Goal: Task Accomplishment & Management: Use online tool/utility

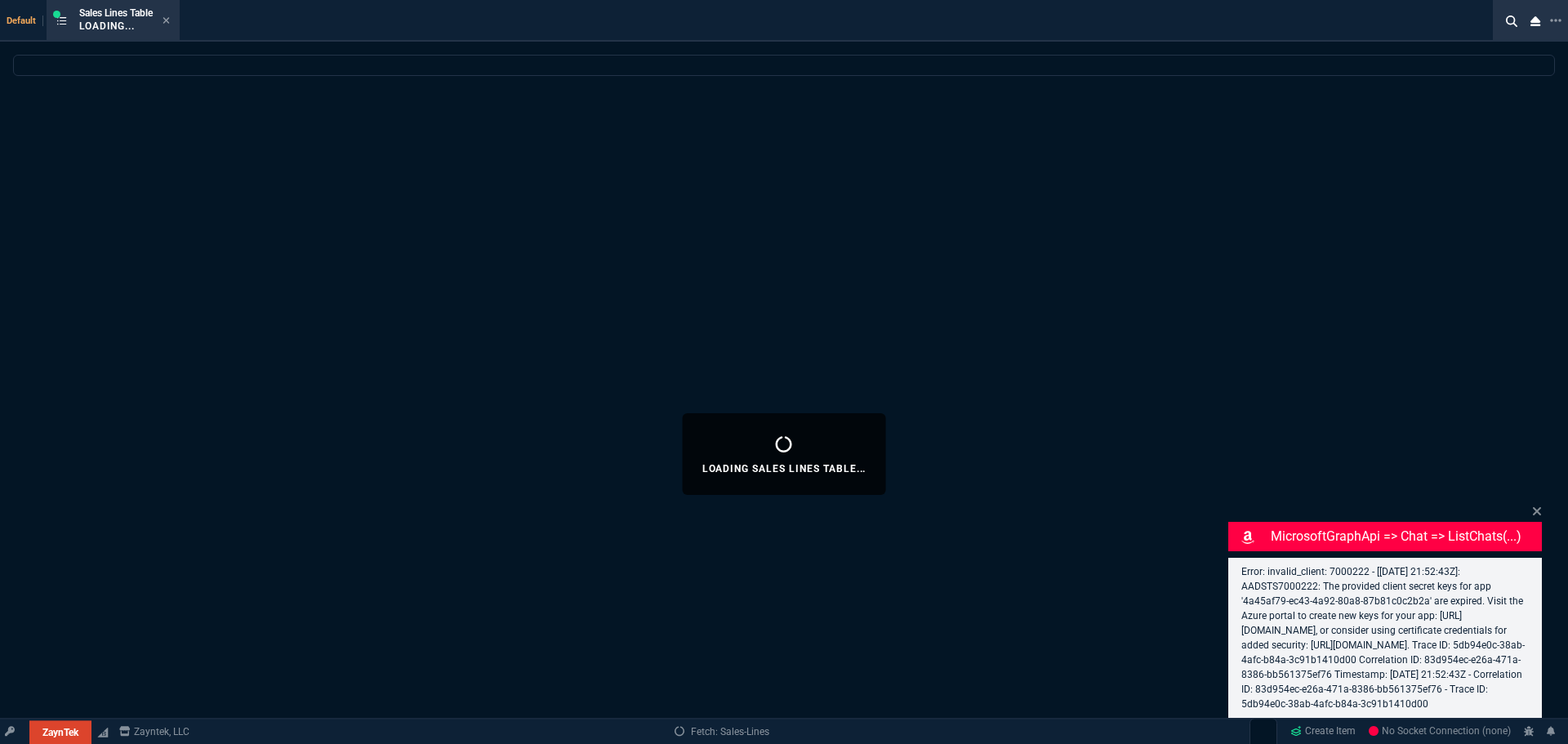
select select
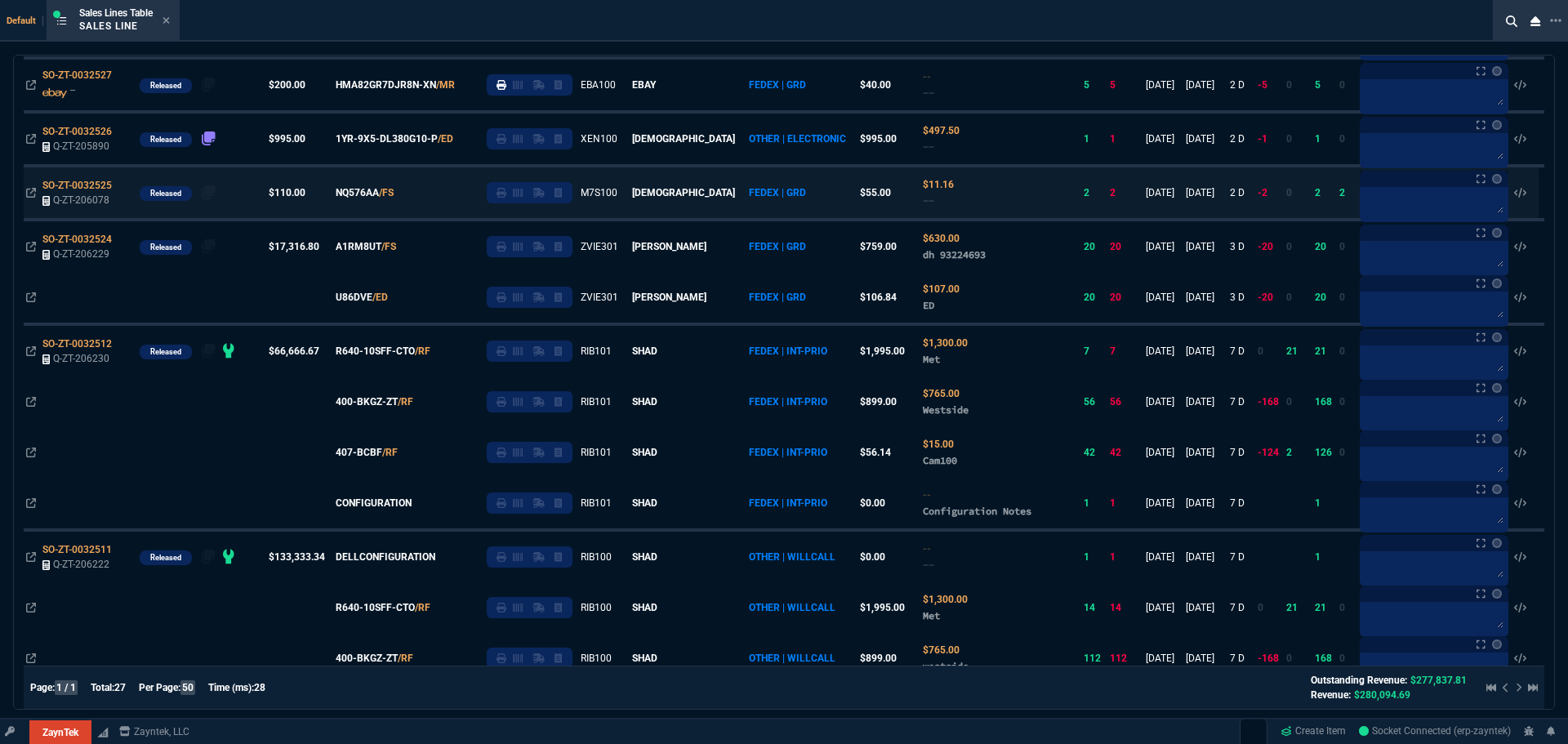
scroll to position [390, 0]
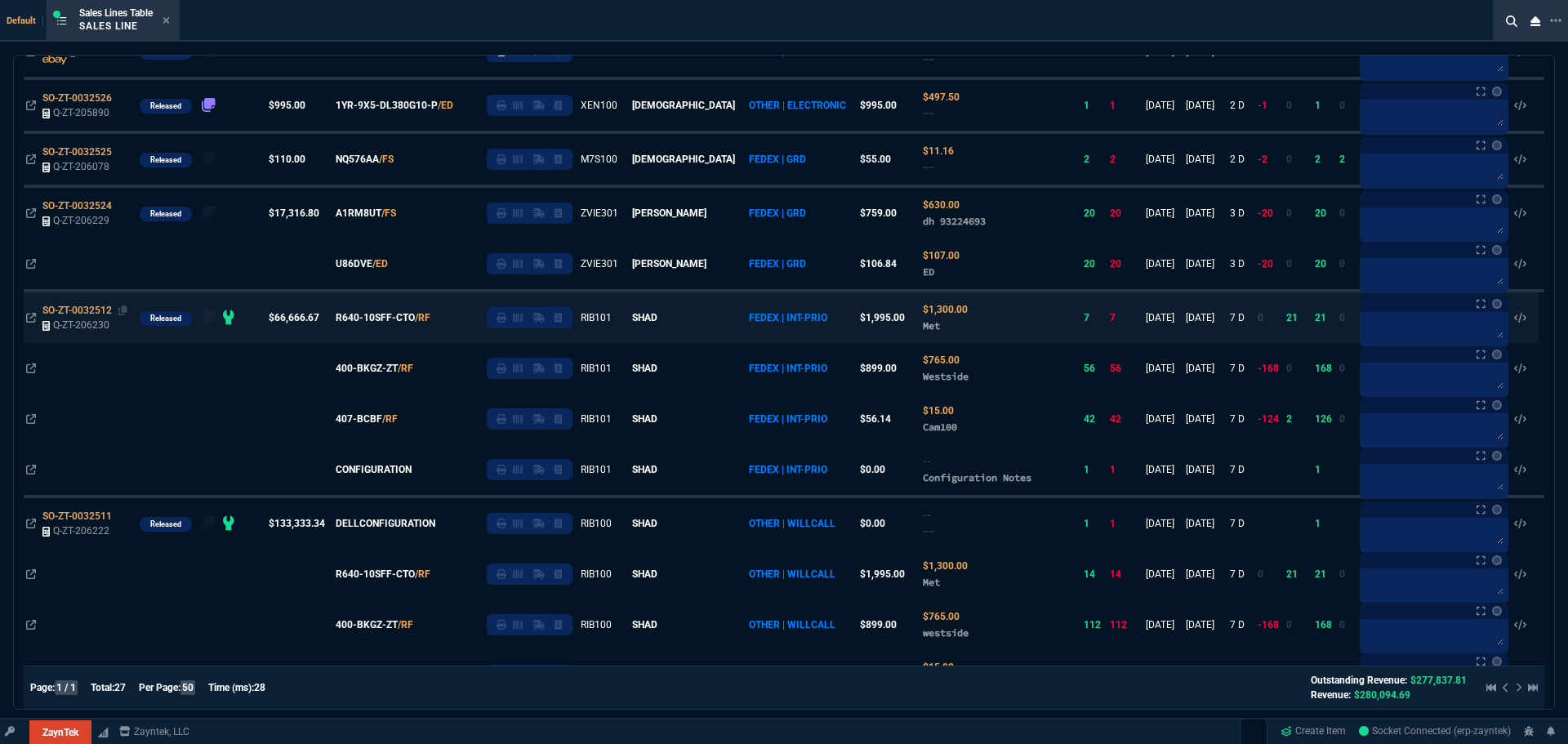
click at [76, 312] on span "SO-ZT-0032512" at bounding box center [77, 311] width 70 height 12
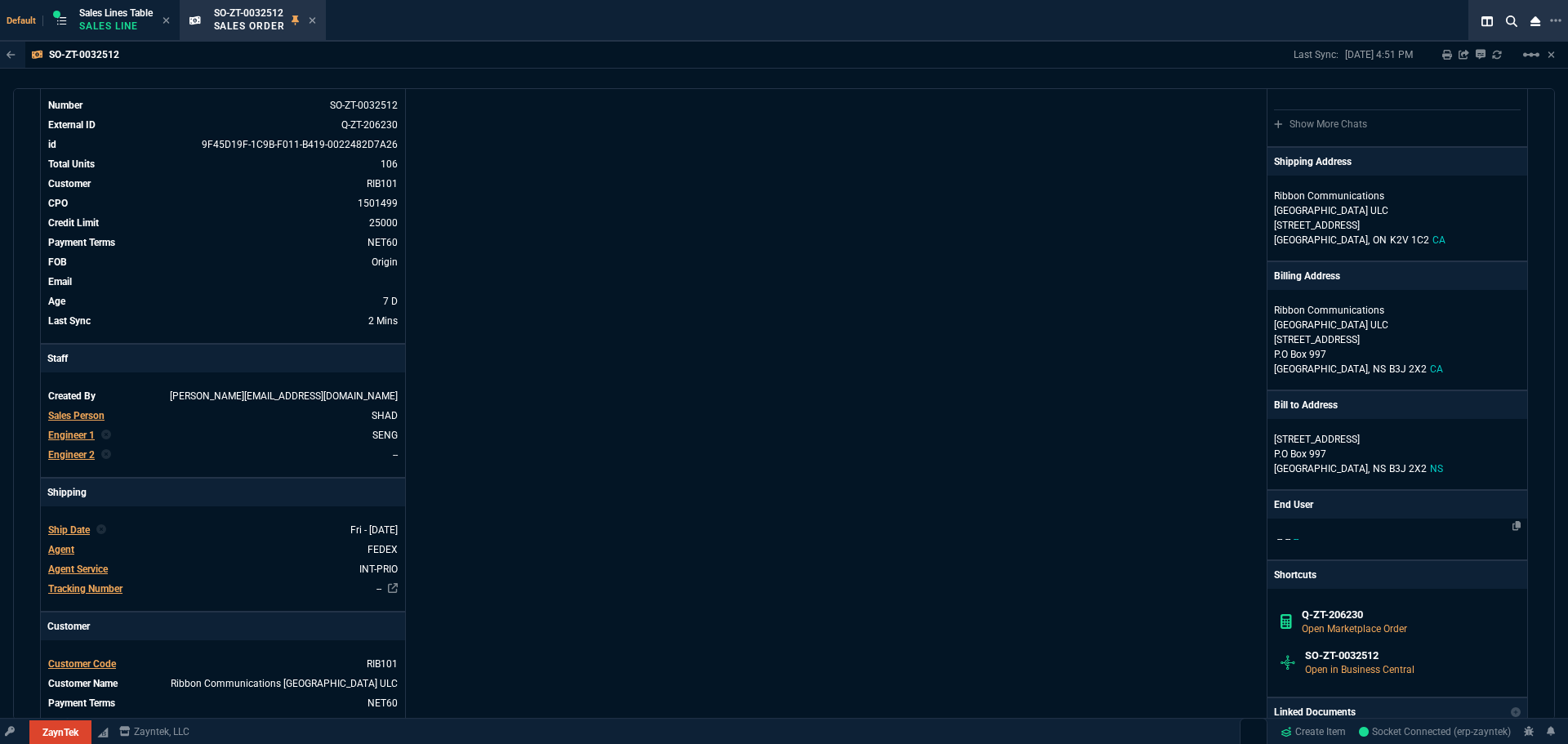
scroll to position [272, 0]
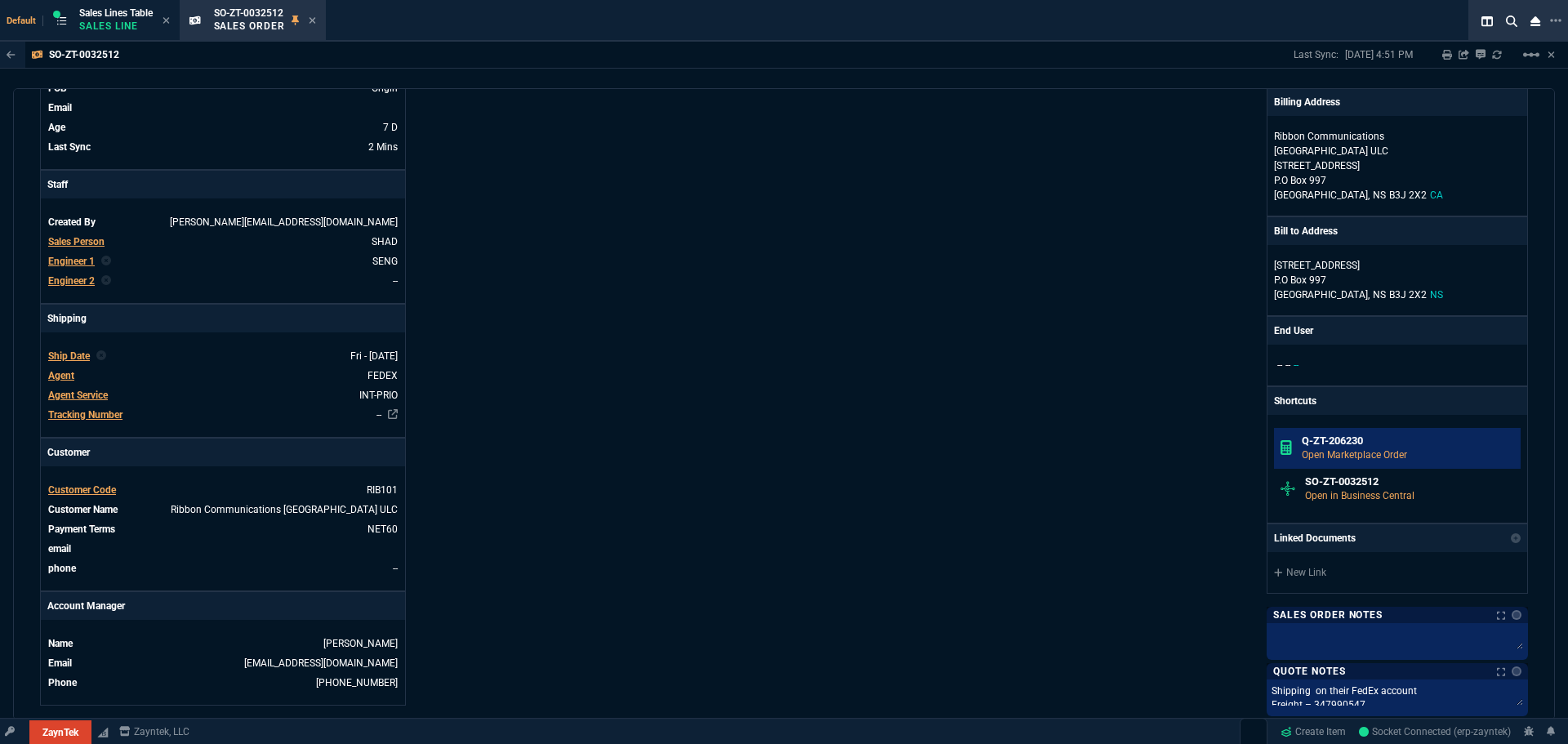
click at [1347, 447] on h6 "Q-ZT-206230" at bounding box center [1407, 441] width 213 height 14
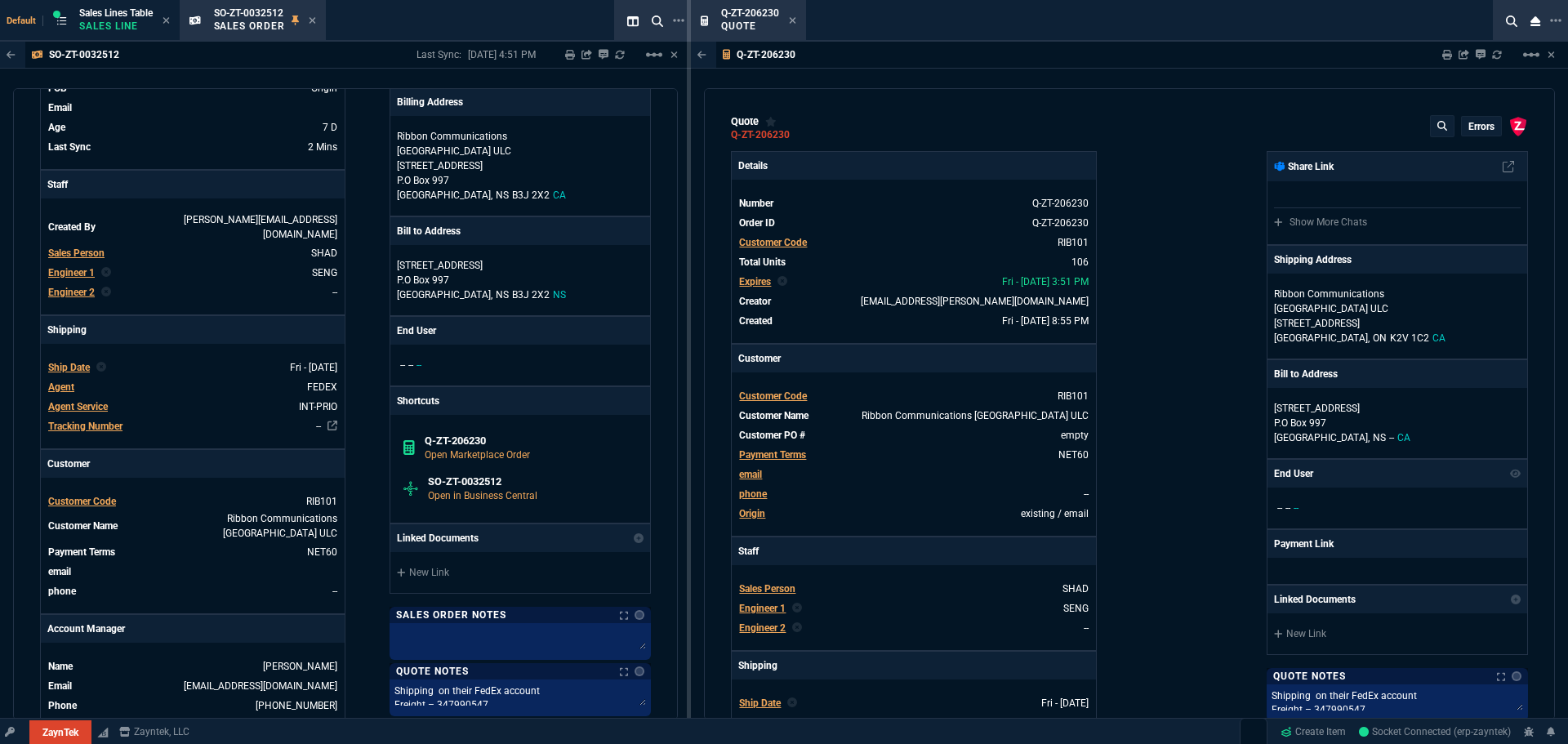
type input "35"
type input "695"
type input "15"
type input "134"
type input "73"
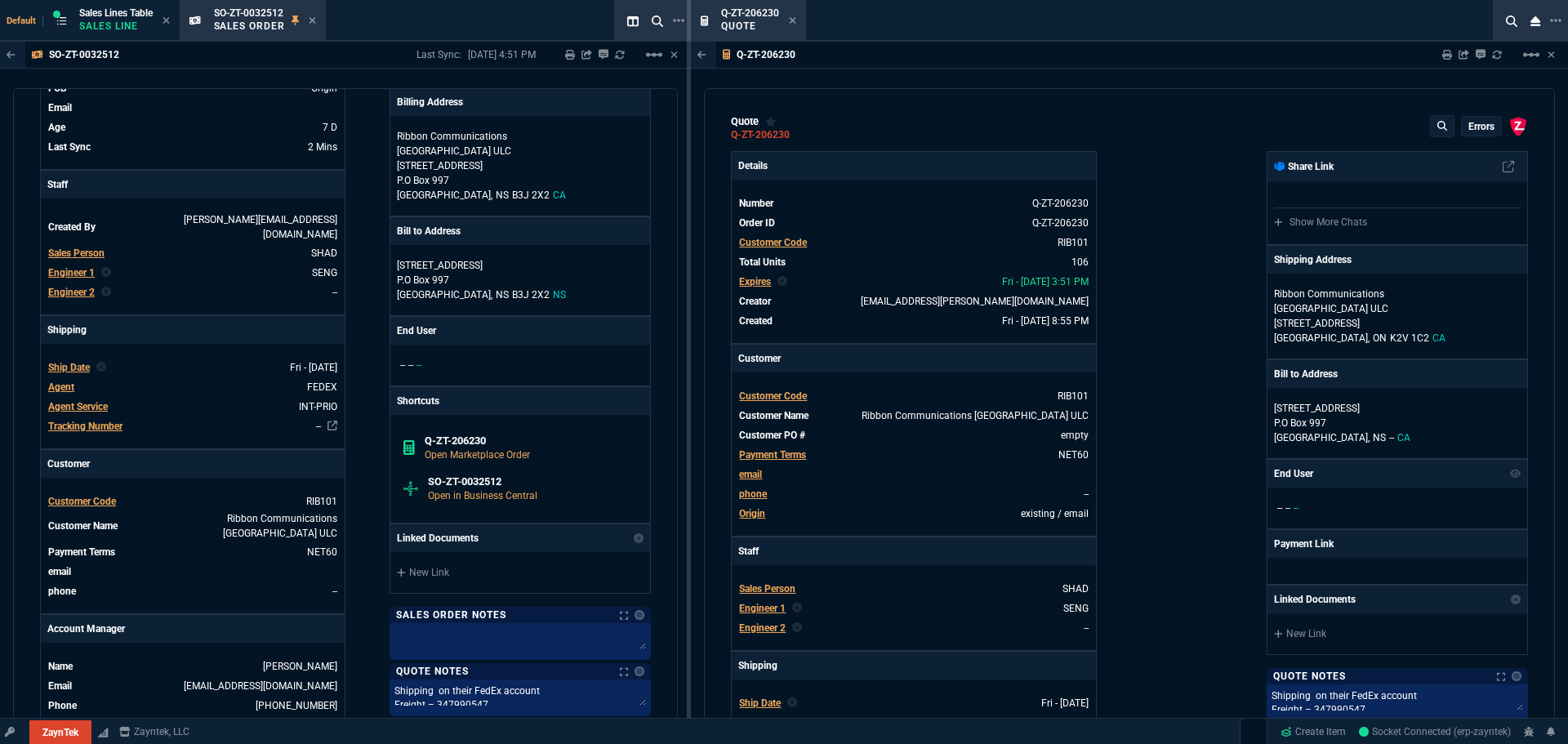
type input "41"
type input "0"
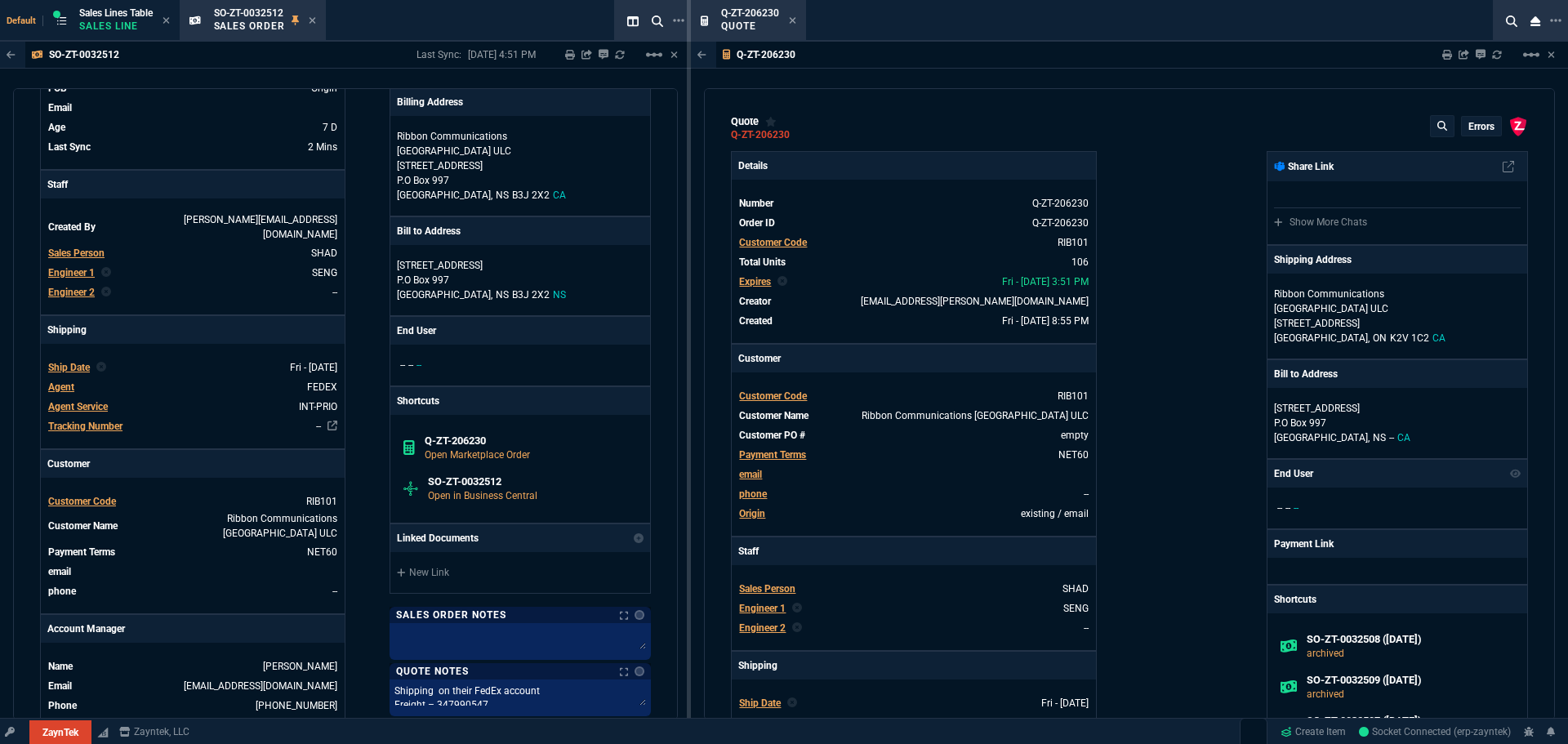
type input "96"
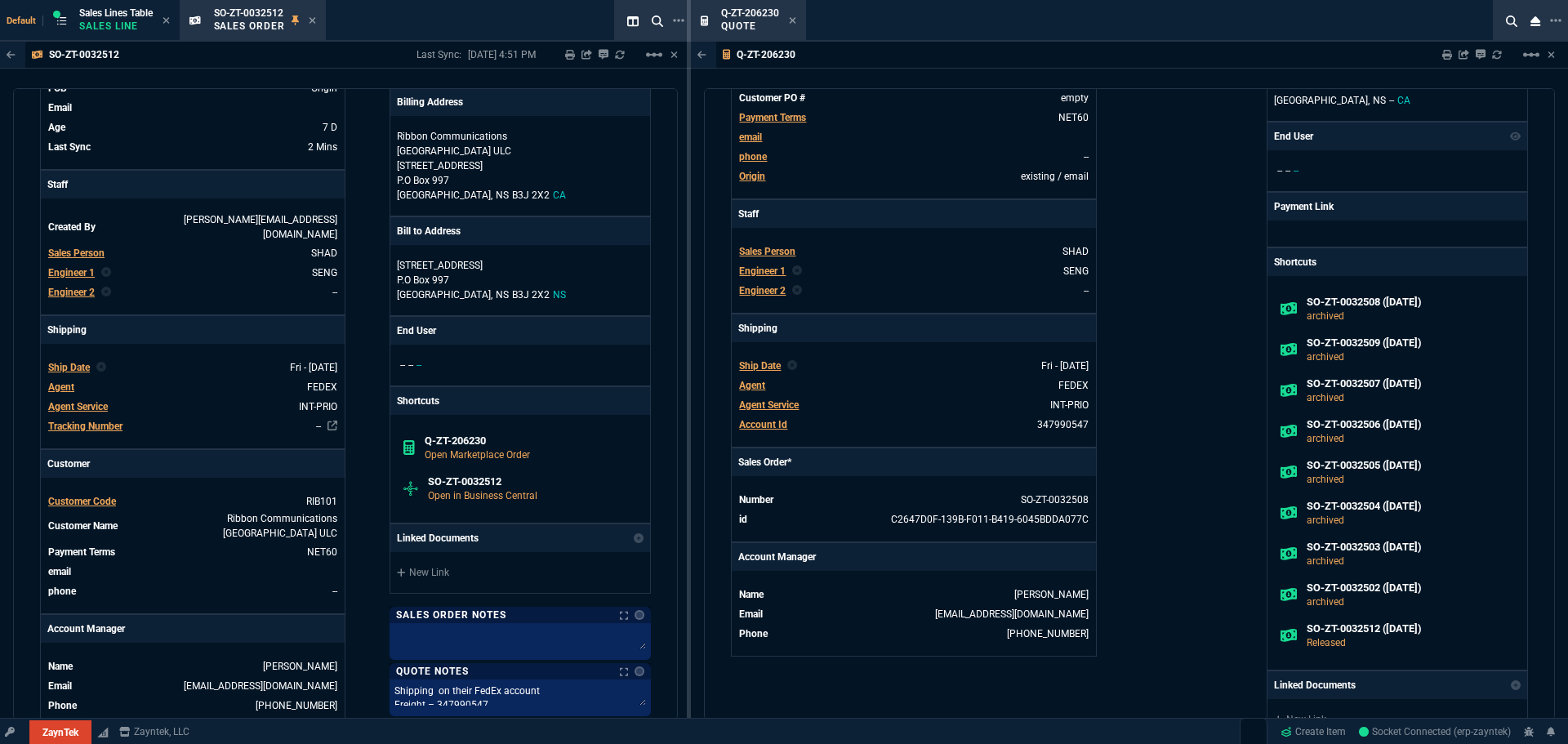
scroll to position [0, 0]
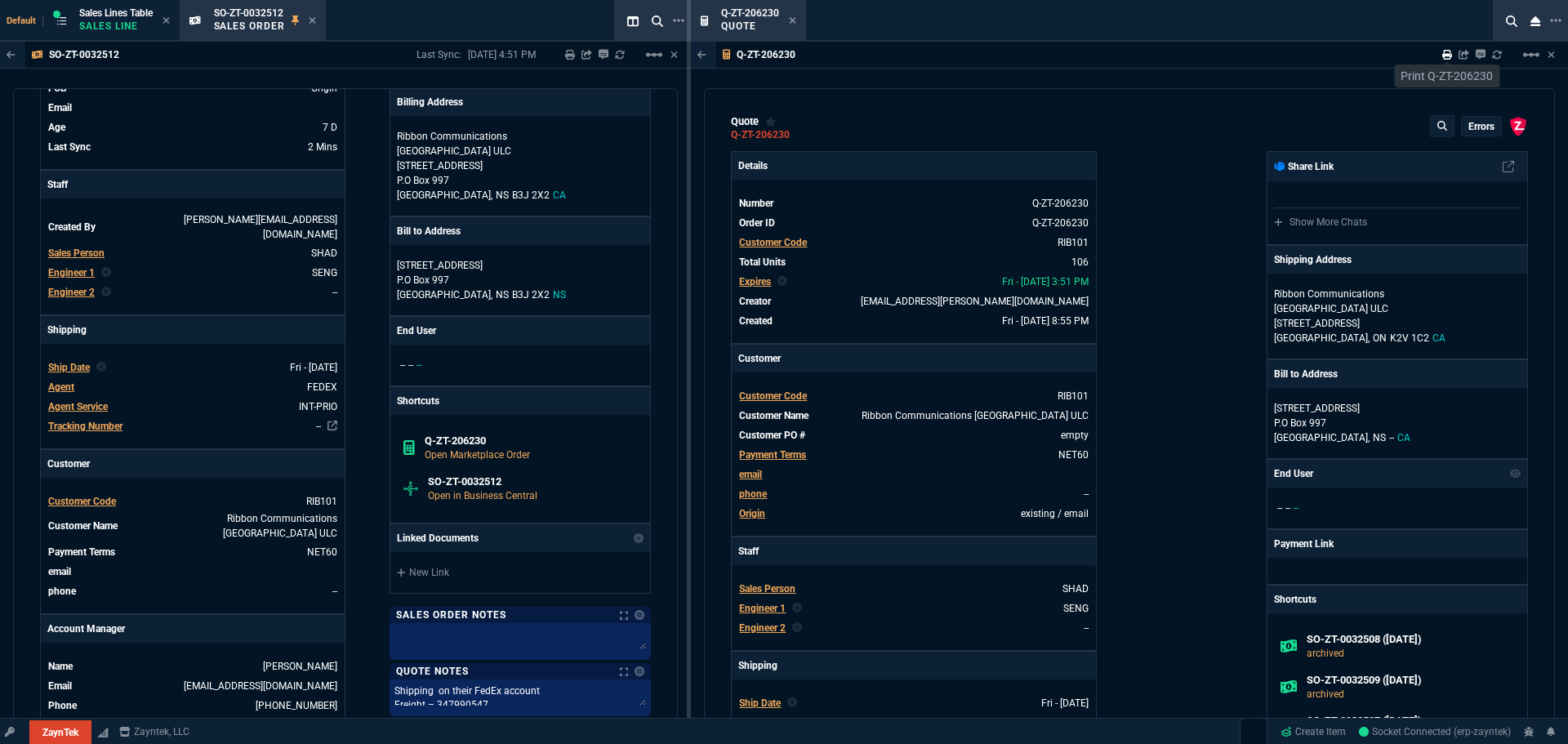
click at [1448, 53] on icon at bounding box center [1447, 54] width 10 height 10
type input "35"
type input "695"
type input "15"
type input "134"
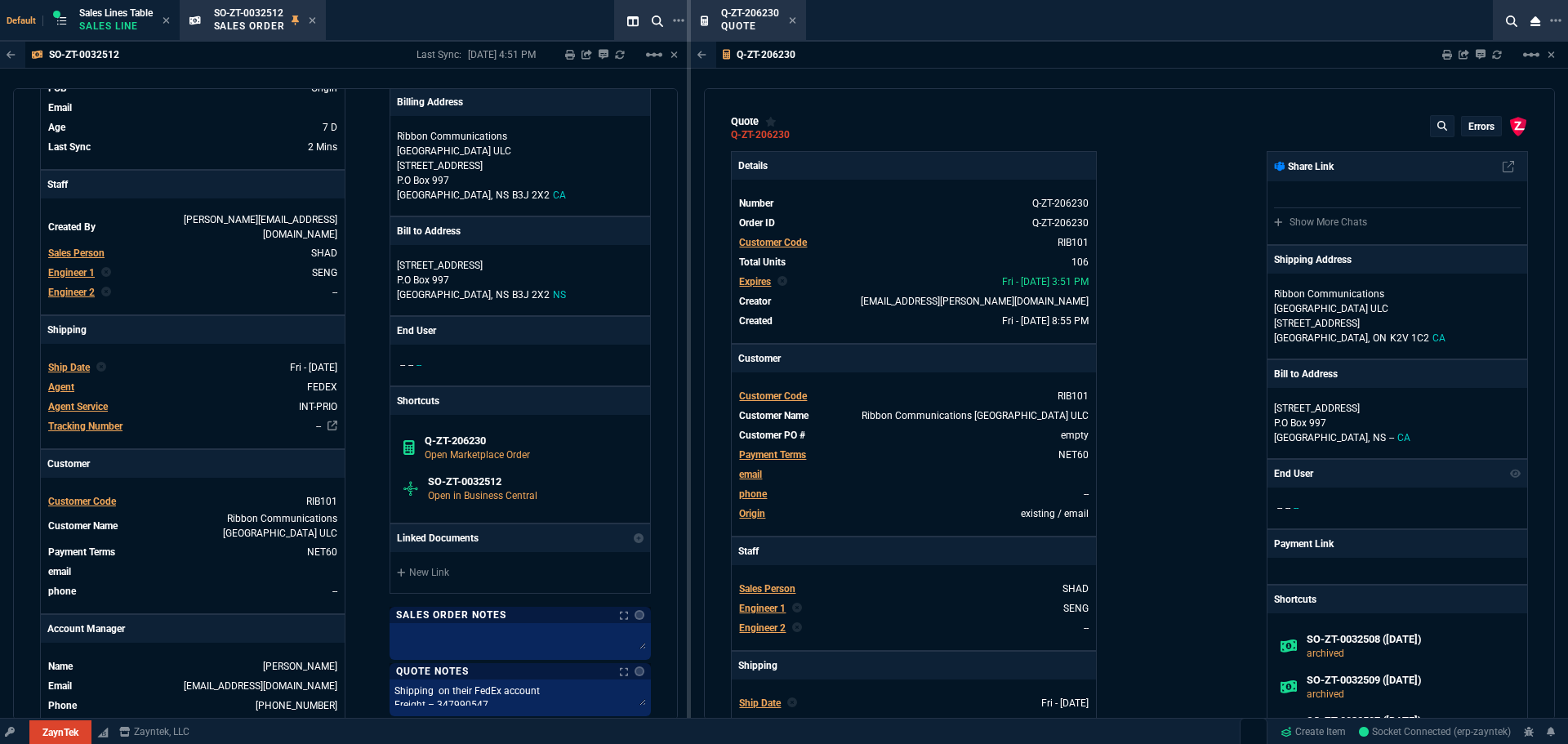
type input "73"
type input "41"
type input "0"
type input "96"
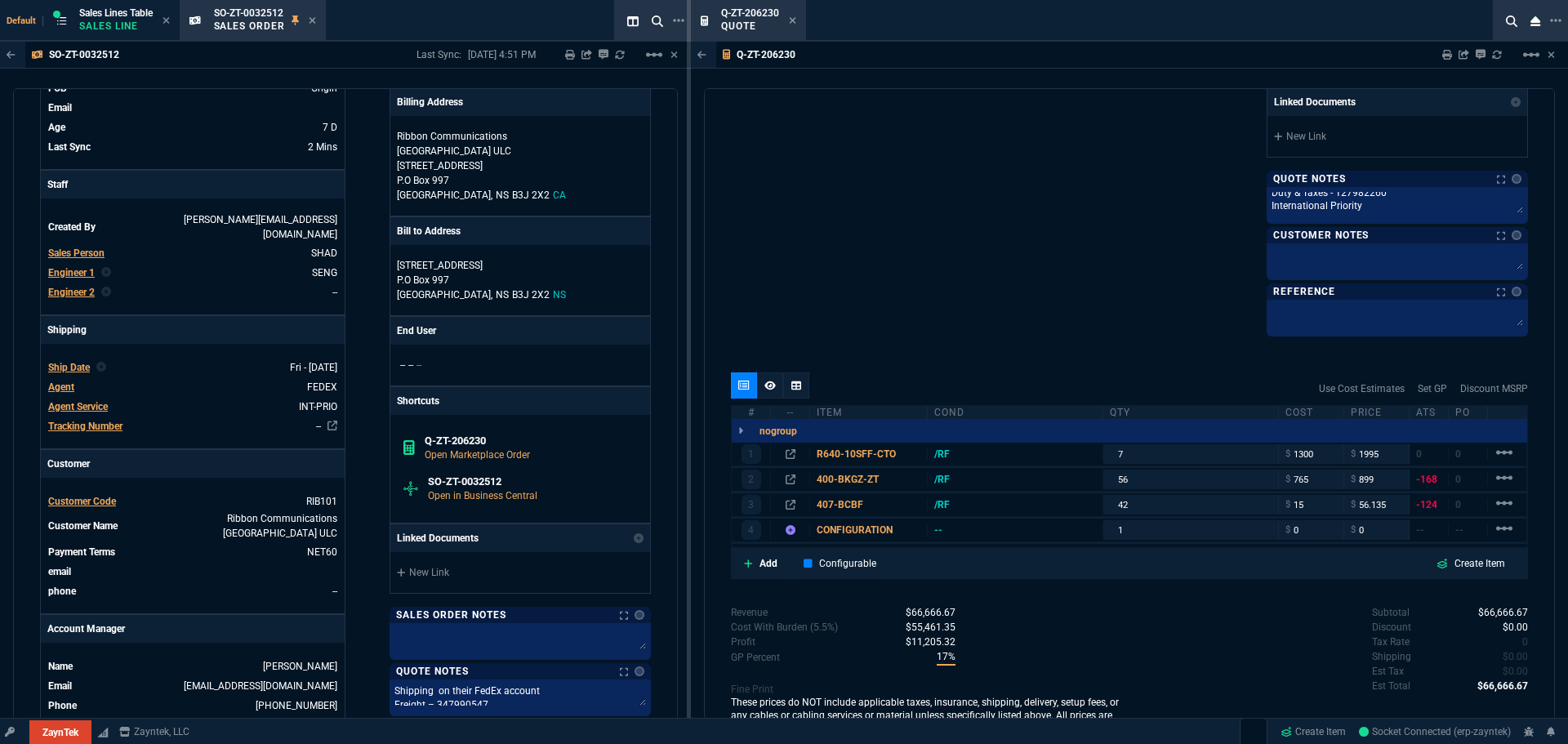
scroll to position [953, 0]
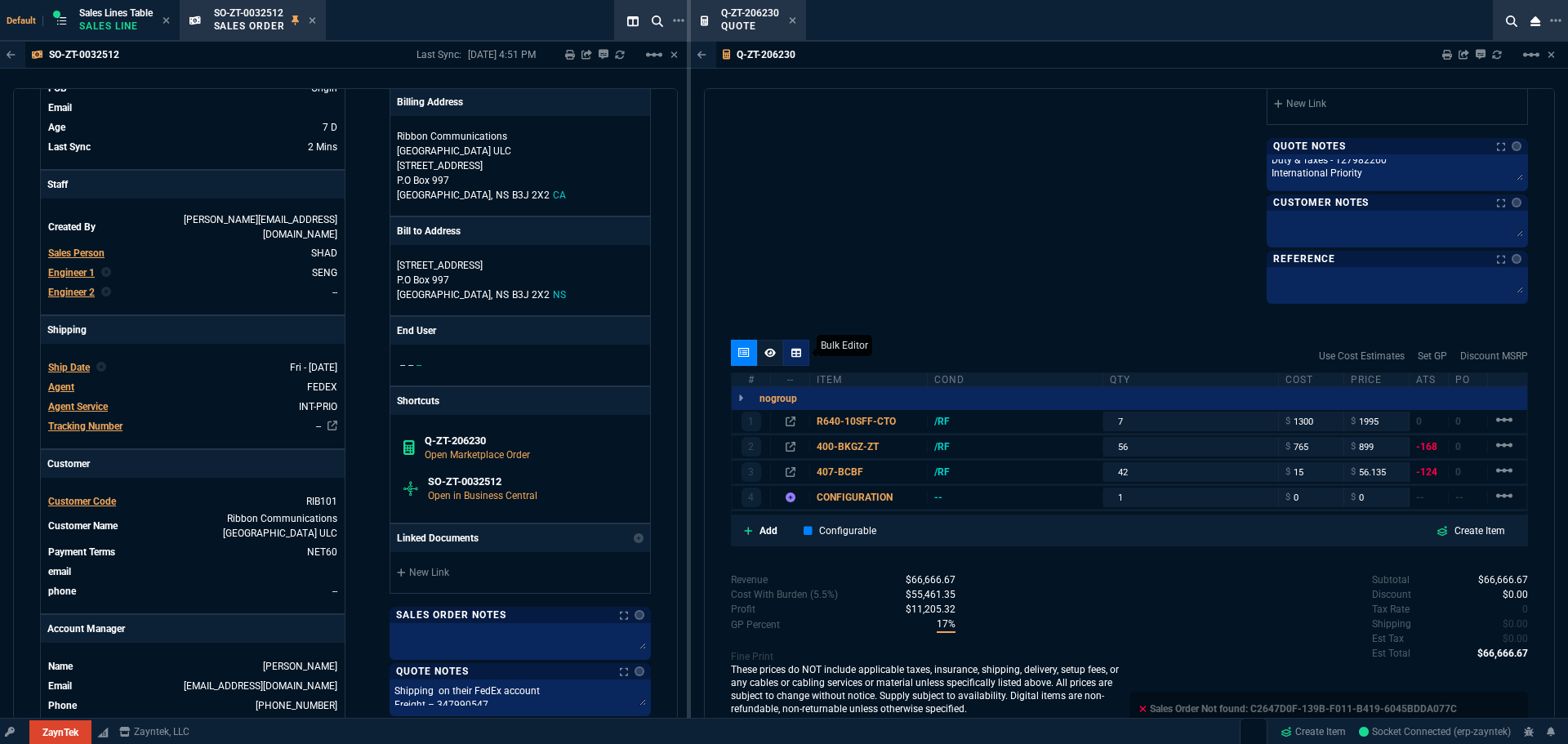
click at [796, 349] on icon at bounding box center [796, 352] width 10 height 9
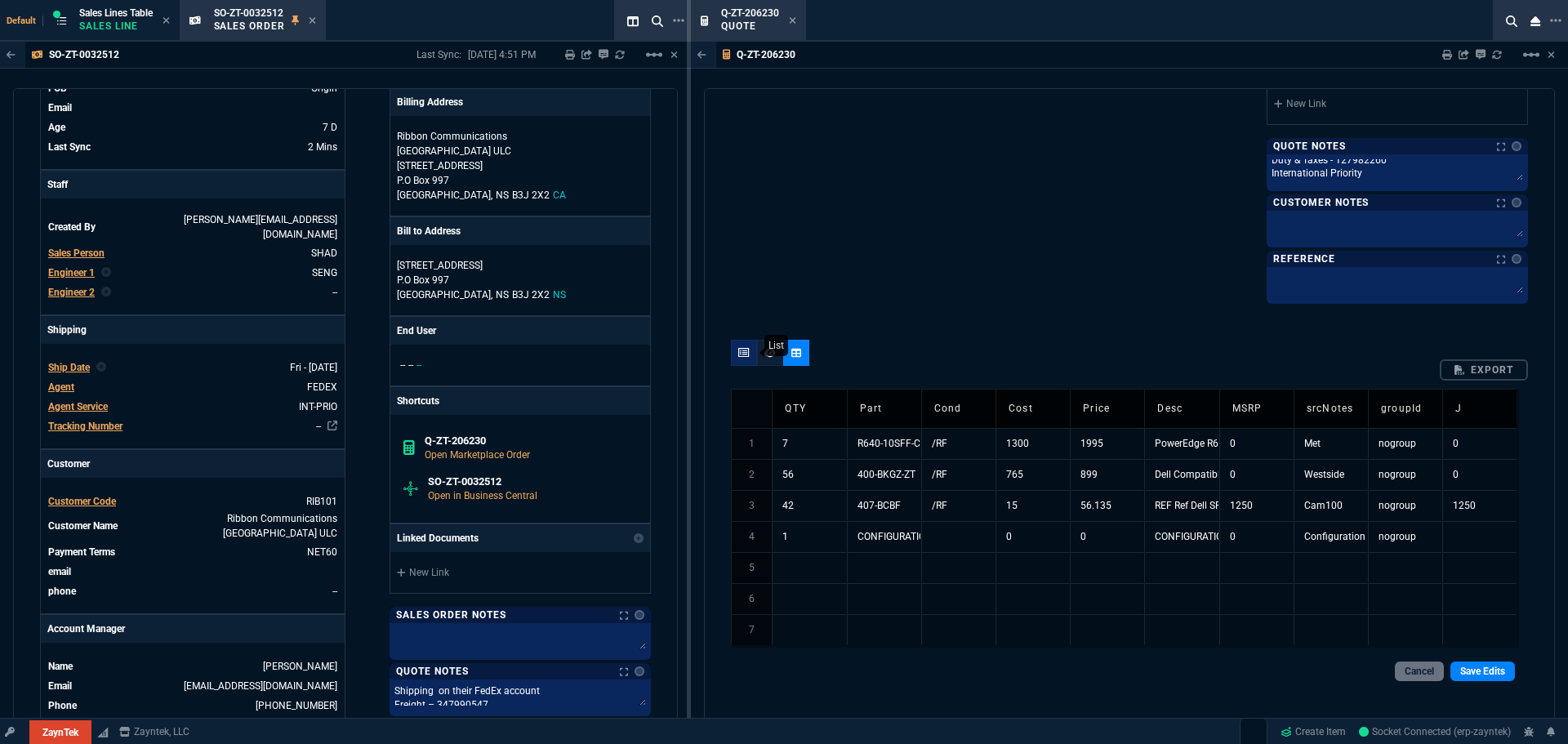
click at [740, 356] on icon at bounding box center [744, 353] width 12 height 10
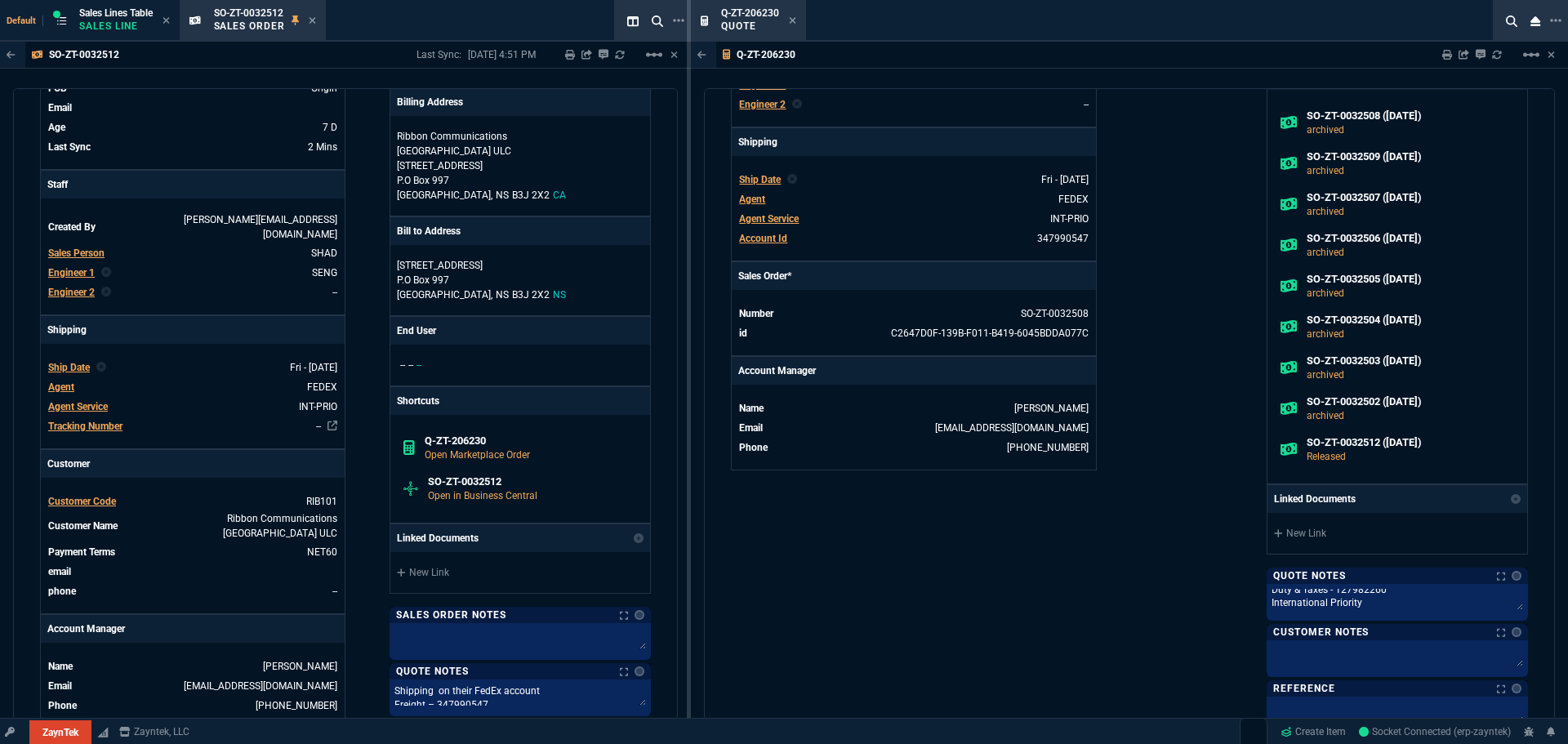
scroll to position [473, 0]
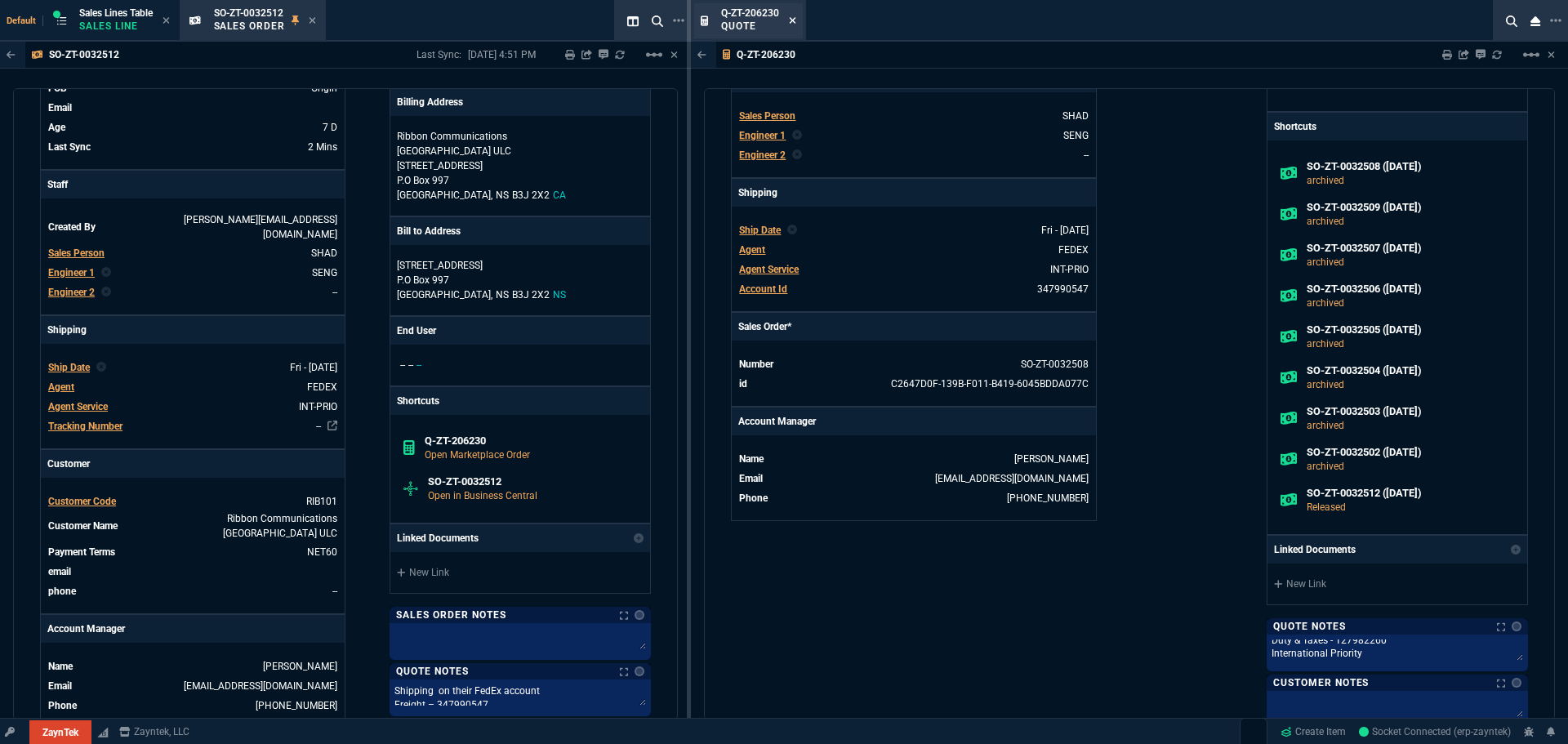
click at [793, 23] on icon at bounding box center [792, 20] width 8 height 10
